Goal: Task Accomplishment & Management: Use online tool/utility

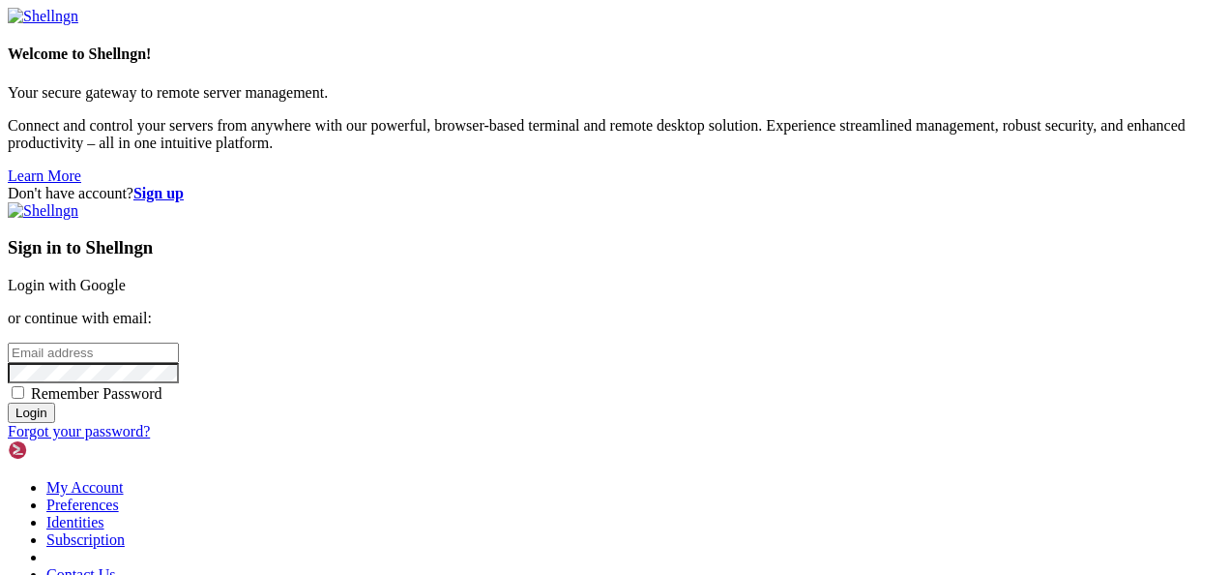
type input "[EMAIL_ADDRESS][DOMAIN_NAME]"
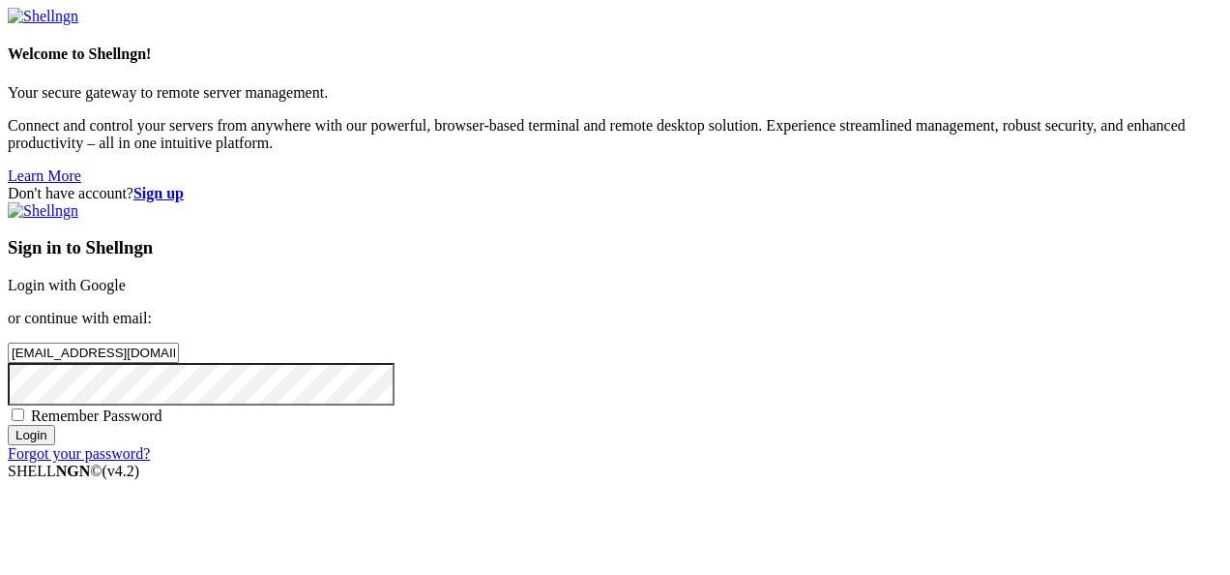
click at [55, 445] on input "Login" at bounding box center [31, 435] width 47 height 20
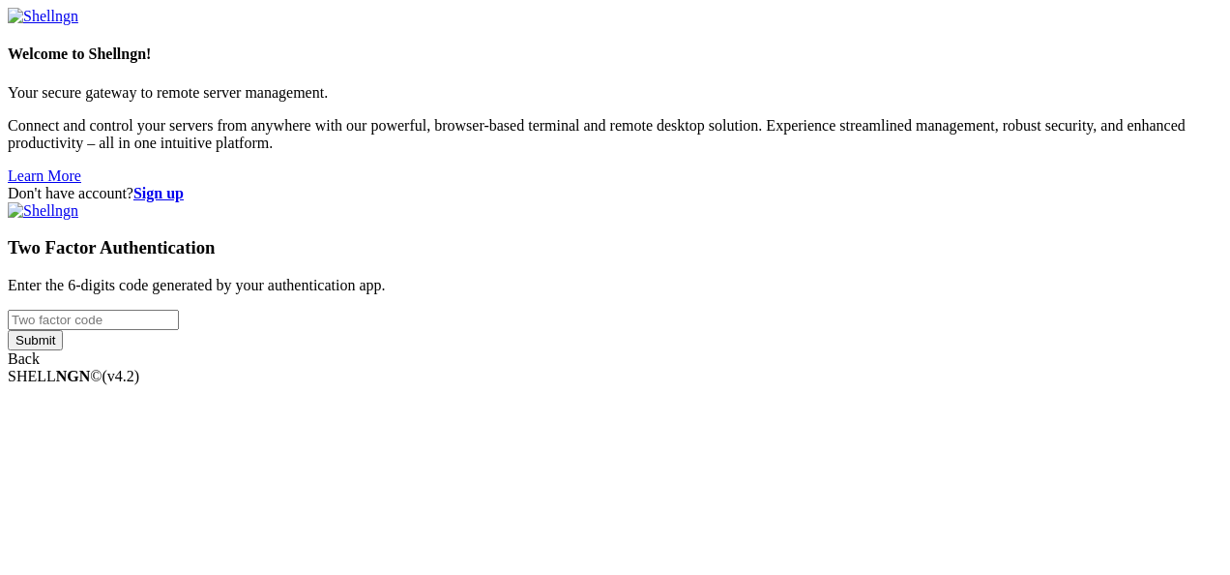
click at [893, 262] on div "Two Factor Authentication Enter the 6-digits code generated by your authenticat…" at bounding box center [615, 284] width 1215 height 165
click at [179, 310] on input "number" at bounding box center [93, 320] width 171 height 20
type input "889711"
click at [63, 350] on input "Submit" at bounding box center [35, 340] width 55 height 20
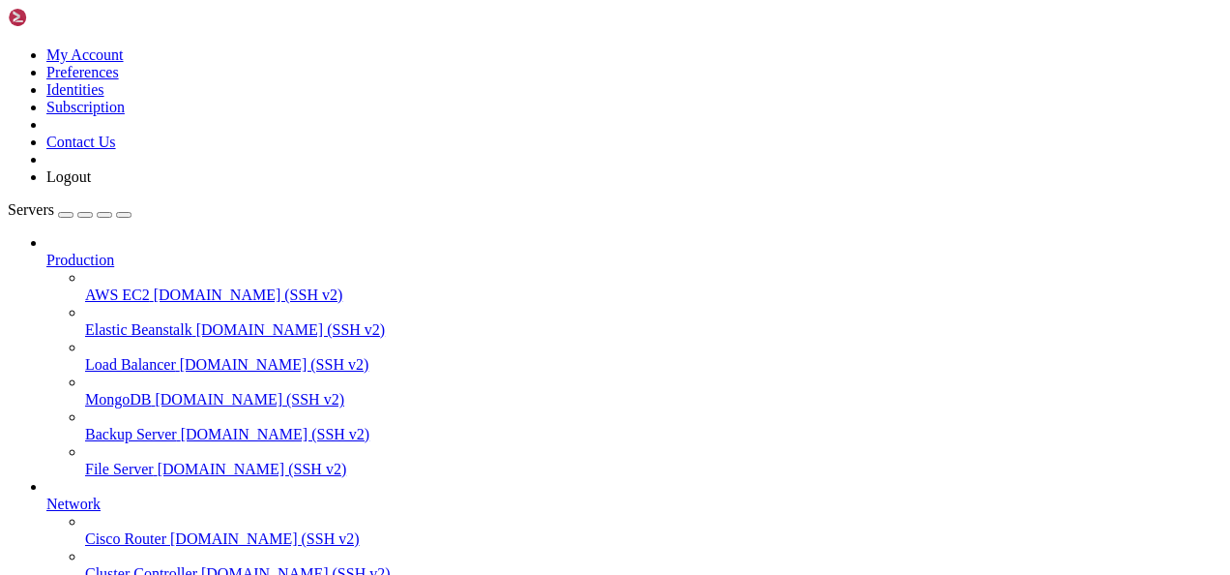
click at [124, 215] on icon "button" at bounding box center [124, 215] width 0 height 0
drag, startPoint x: 1048, startPoint y: 1097, endPoint x: 1053, endPoint y: 1042, distance: 55.3
